Goal: Task Accomplishment & Management: Use online tool/utility

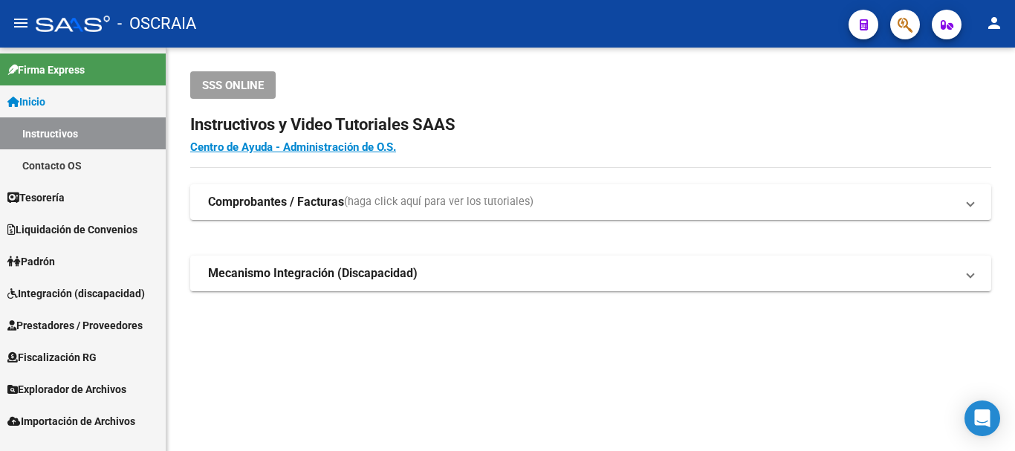
click at [87, 226] on span "Liquidación de Convenios" at bounding box center [72, 229] width 130 height 16
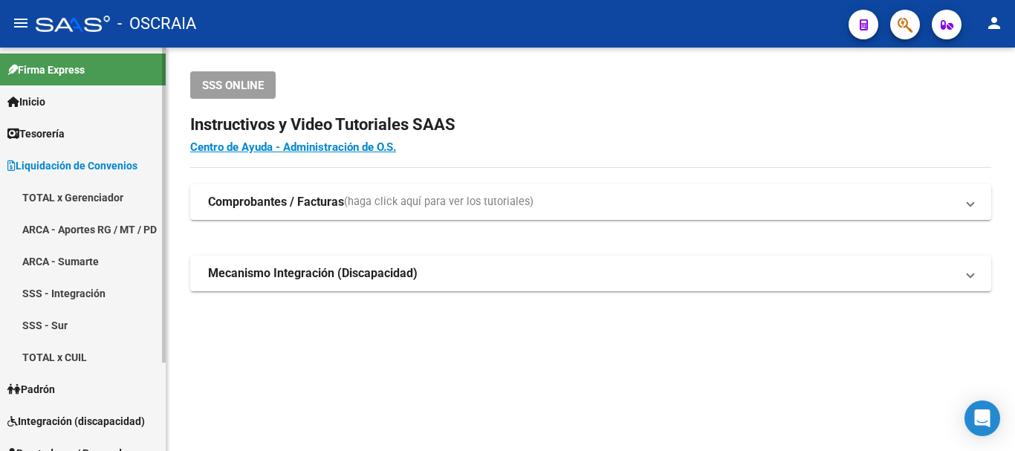
click at [88, 198] on link "TOTAL x Gerenciador" at bounding box center [83, 197] width 166 height 32
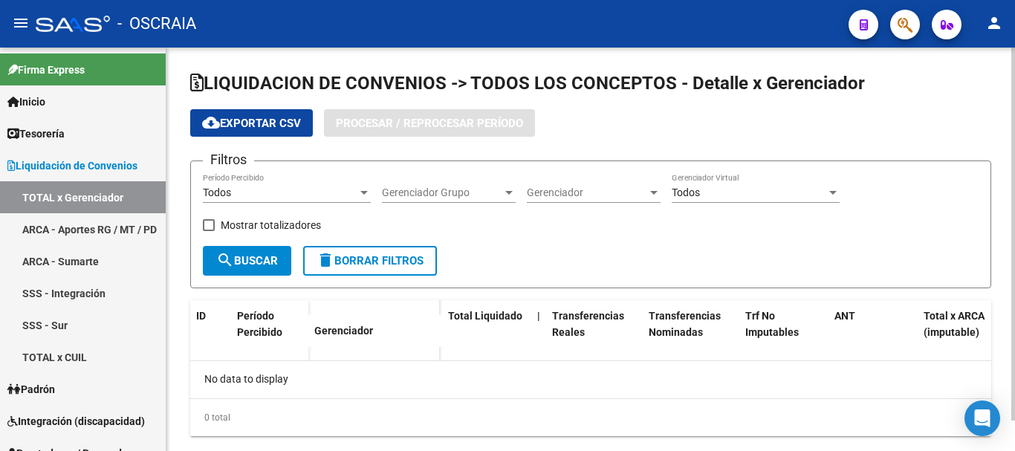
checkbox input "true"
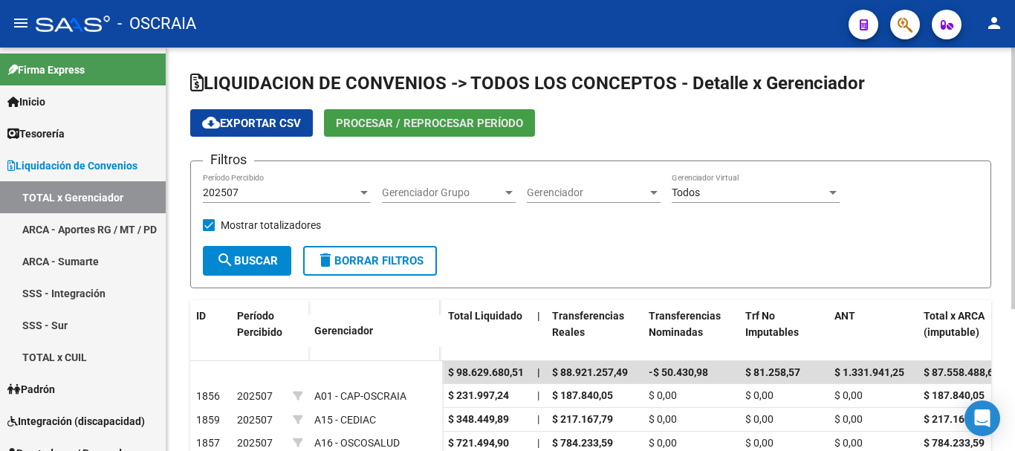
click at [385, 121] on span "Procesar / Reprocesar período" at bounding box center [429, 123] width 187 height 13
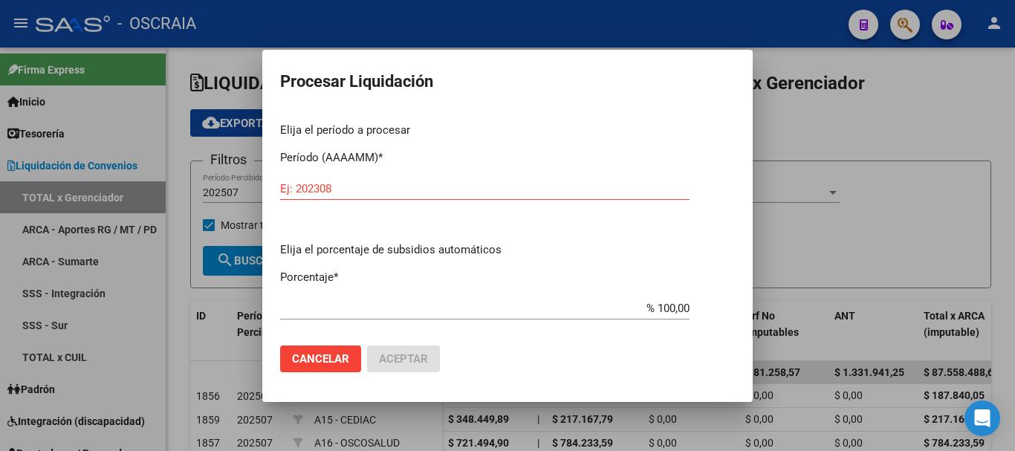
click at [412, 349] on mat-dialog-actions "Cancelar Aceptar" at bounding box center [507, 359] width 455 height 51
click at [415, 178] on div "Ej: 202308" at bounding box center [484, 189] width 409 height 22
click at [392, 189] on input "Ej: 202308" at bounding box center [484, 188] width 409 height 13
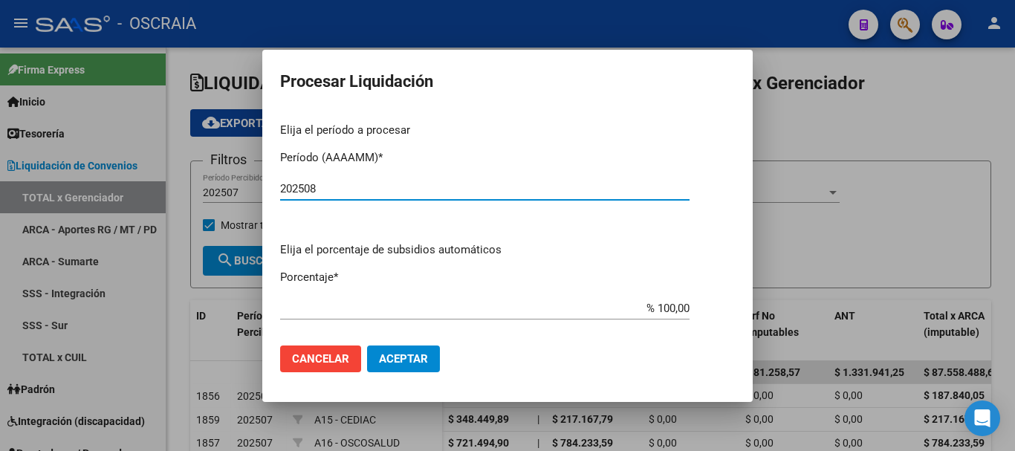
type input "202508"
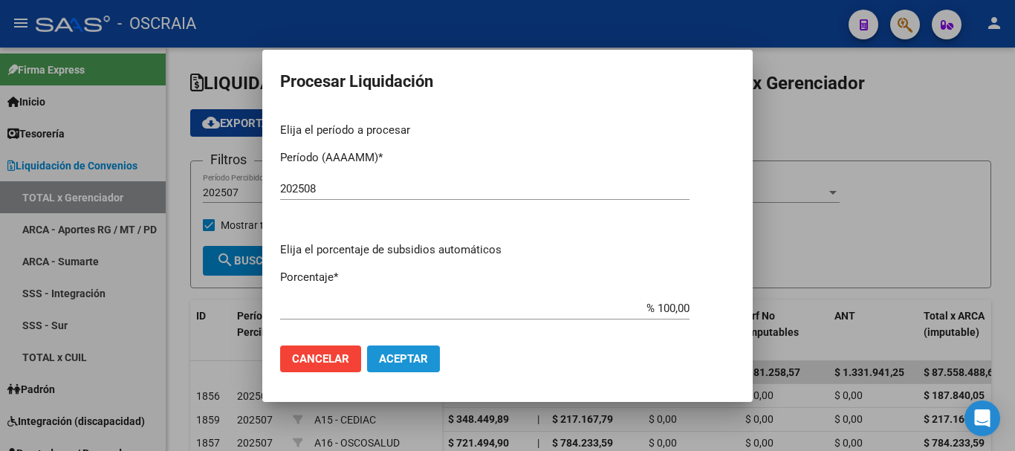
click at [398, 349] on button "Aceptar" at bounding box center [403, 359] width 73 height 27
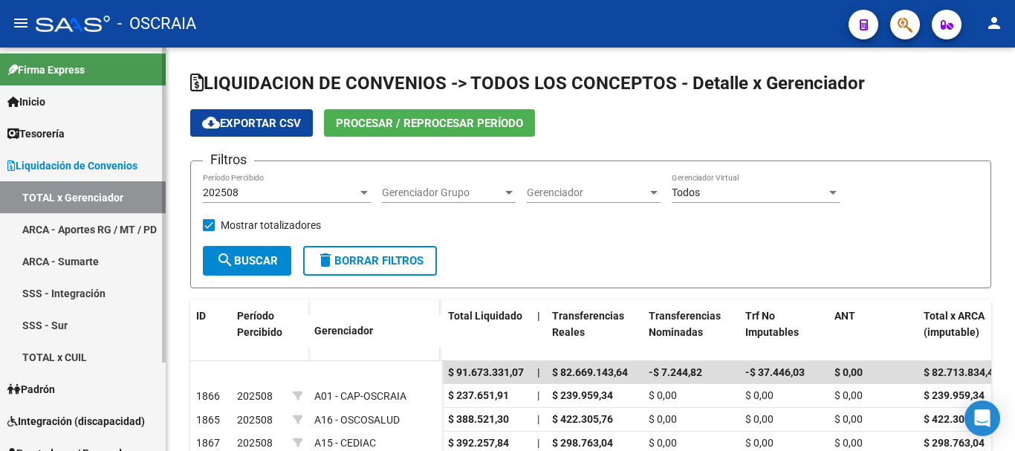
click at [68, 354] on link "TOTAL x CUIL" at bounding box center [83, 357] width 166 height 32
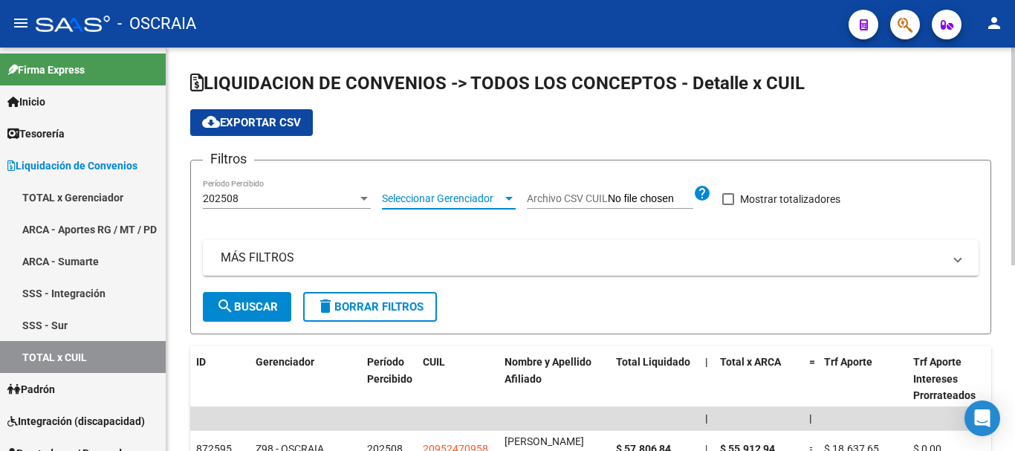
click at [488, 201] on span "Seleccionar Gerenciador" at bounding box center [442, 198] width 120 height 13
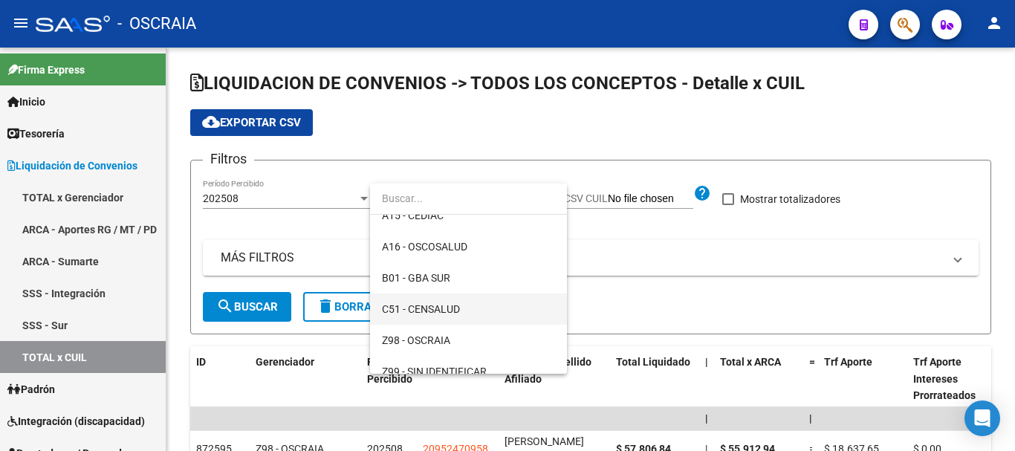
scroll to position [149, 0]
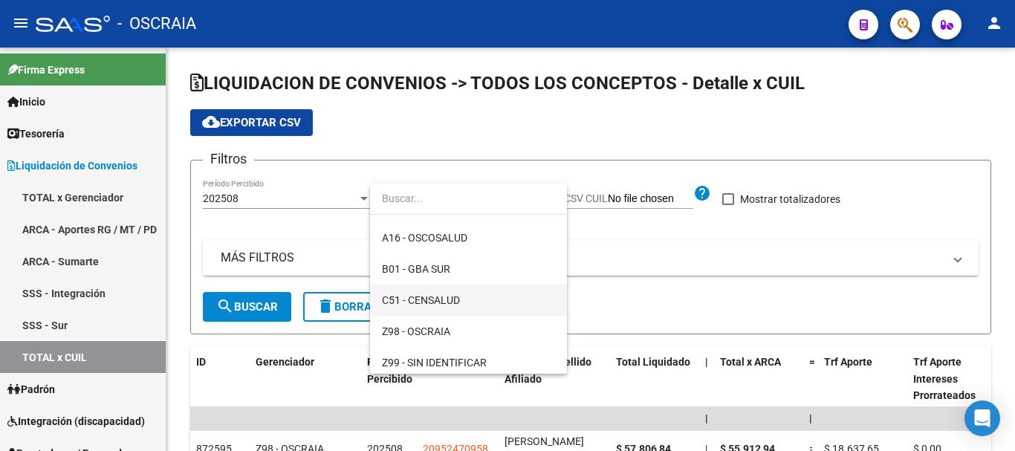
click at [443, 294] on span "C51 - CENSALUD" at bounding box center [421, 300] width 78 height 12
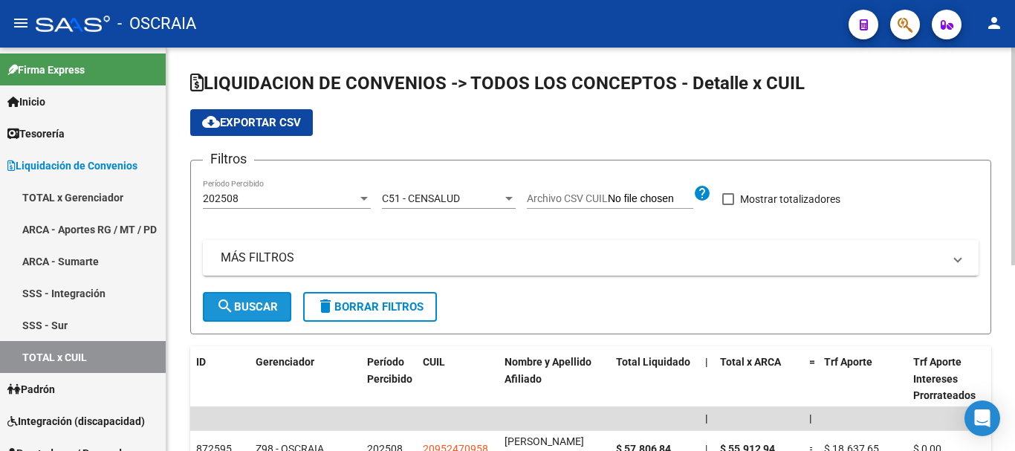
click at [253, 306] on span "search Buscar" at bounding box center [247, 306] width 62 height 13
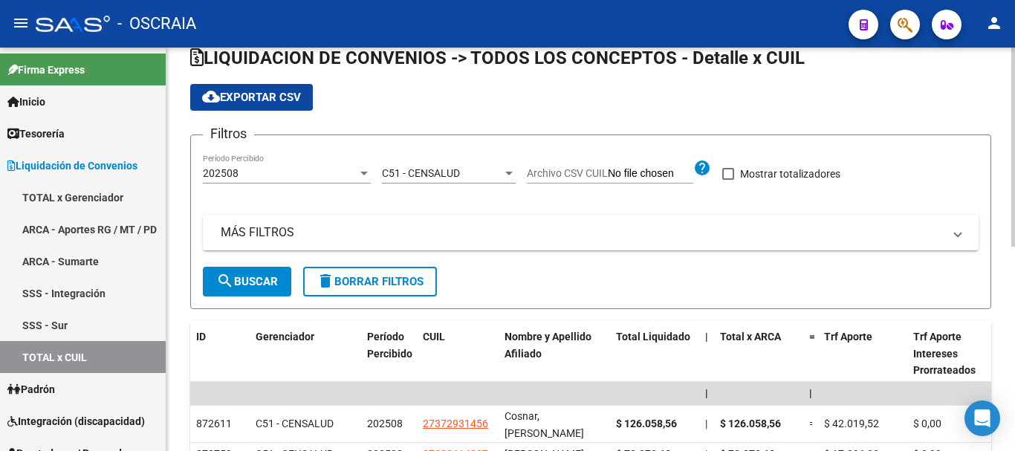
scroll to position [0, 0]
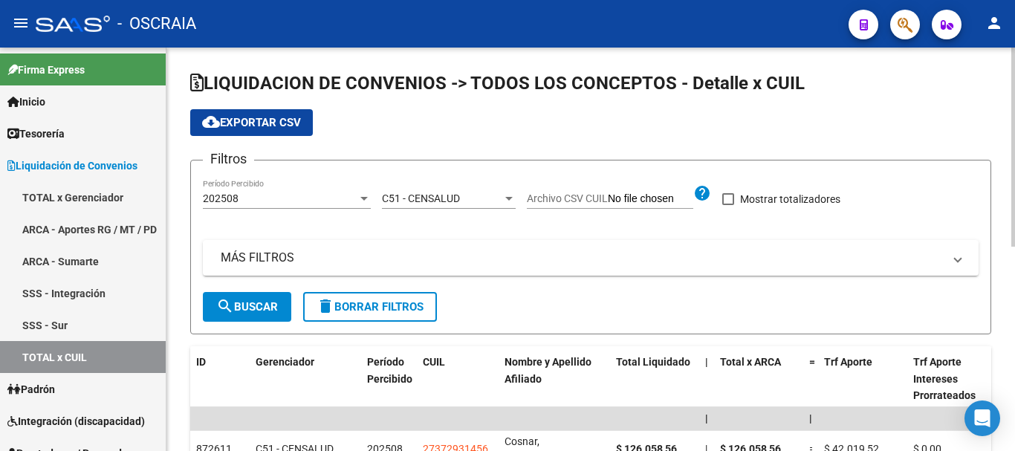
click at [274, 134] on button "cloud_download Exportar CSV" at bounding box center [251, 122] width 123 height 27
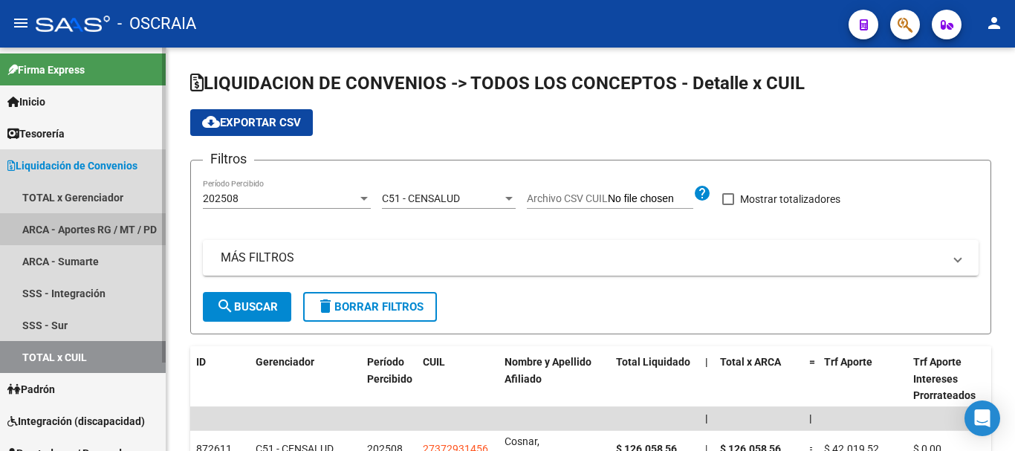
click at [108, 220] on link "ARCA - Aportes RG / MT / PD" at bounding box center [83, 229] width 166 height 32
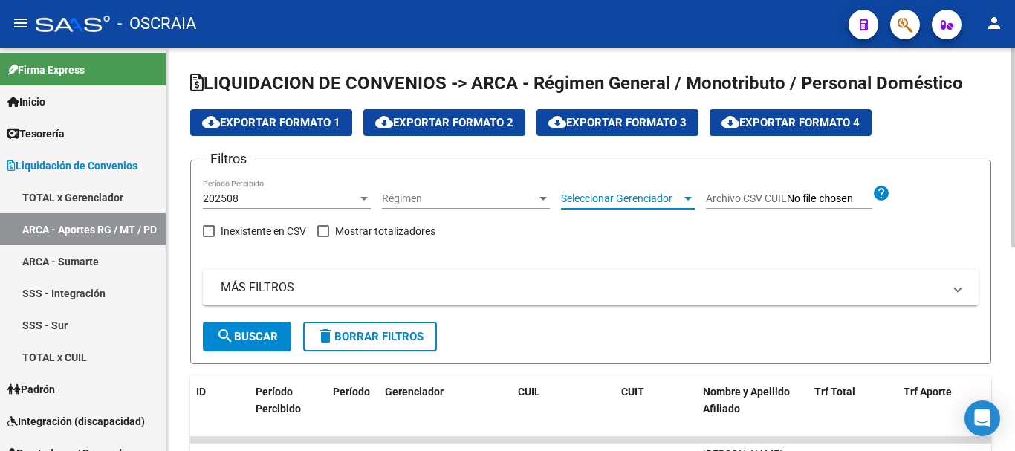
click at [652, 204] on span "Seleccionar Gerenciador" at bounding box center [621, 198] width 120 height 13
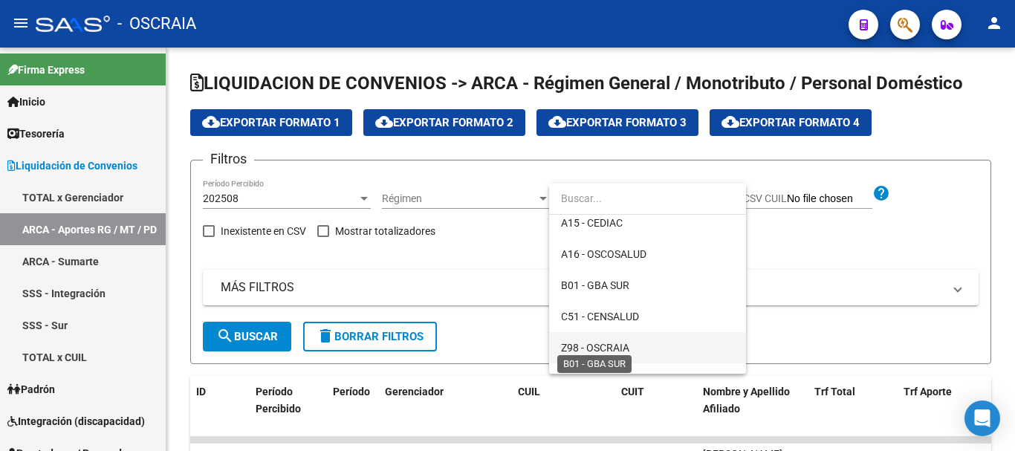
scroll to position [149, 0]
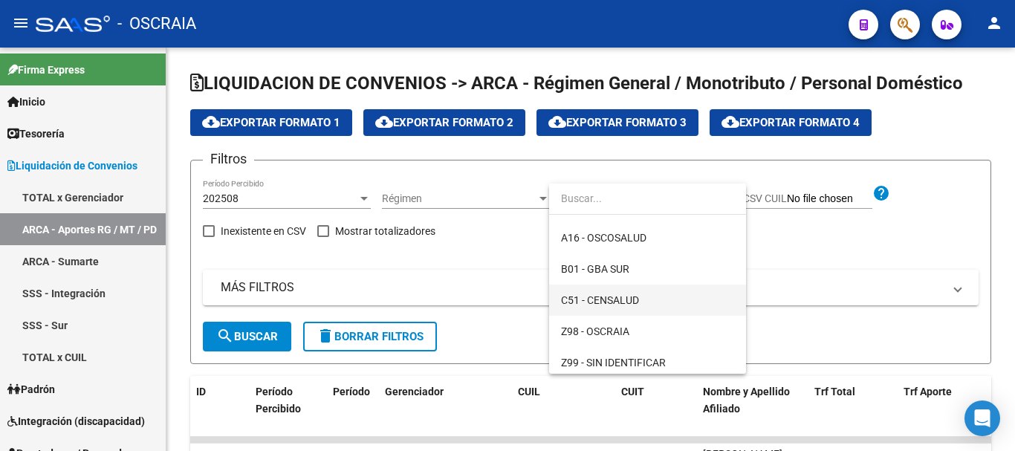
click at [629, 305] on span "C51 - CENSALUD" at bounding box center [600, 300] width 78 height 12
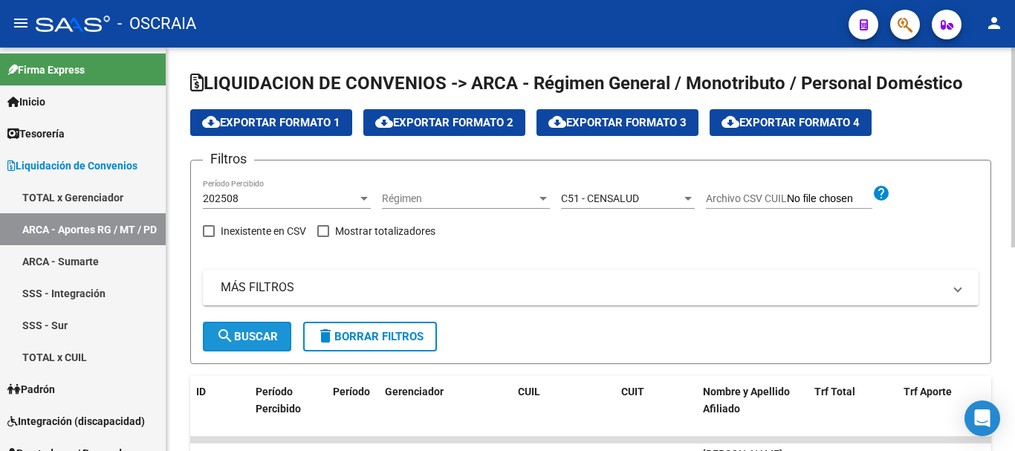
click at [255, 331] on span "search Buscar" at bounding box center [247, 336] width 62 height 13
click at [283, 138] on app-list-header "LIQUIDACION DE CONVENIOS -> ARCA - Régimen General / Monotributo / Personal Dom…" at bounding box center [590, 217] width 801 height 293
click at [295, 123] on span "cloud_download Exportar Formato 1" at bounding box center [271, 122] width 138 height 13
